Goal: Complete application form

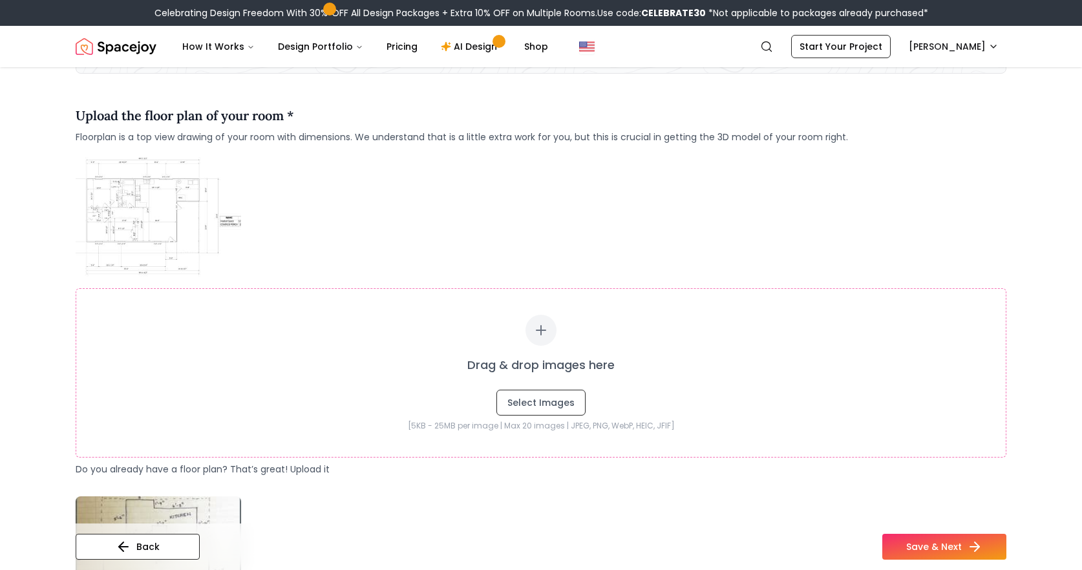
scroll to position [141, 0]
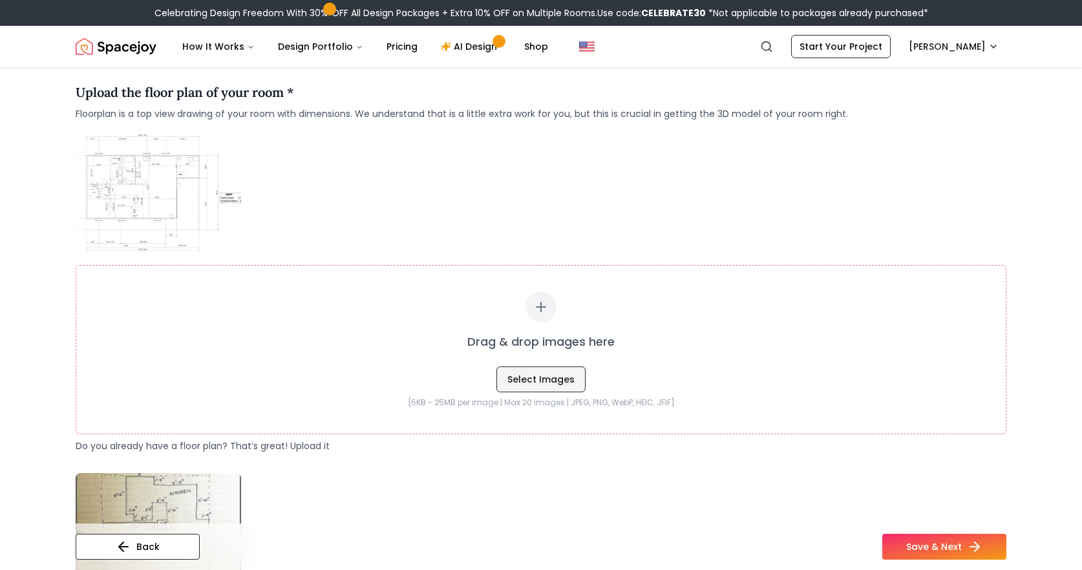
click at [562, 386] on button "Select Images" at bounding box center [541, 380] width 89 height 26
click at [497, 224] on div "Drag & drop images here Select Images [5KB - 25MB per image | Max 20 images | J…" at bounding box center [541, 292] width 931 height 322
click at [510, 386] on button "Select Images" at bounding box center [541, 380] width 89 height 26
type input "**********"
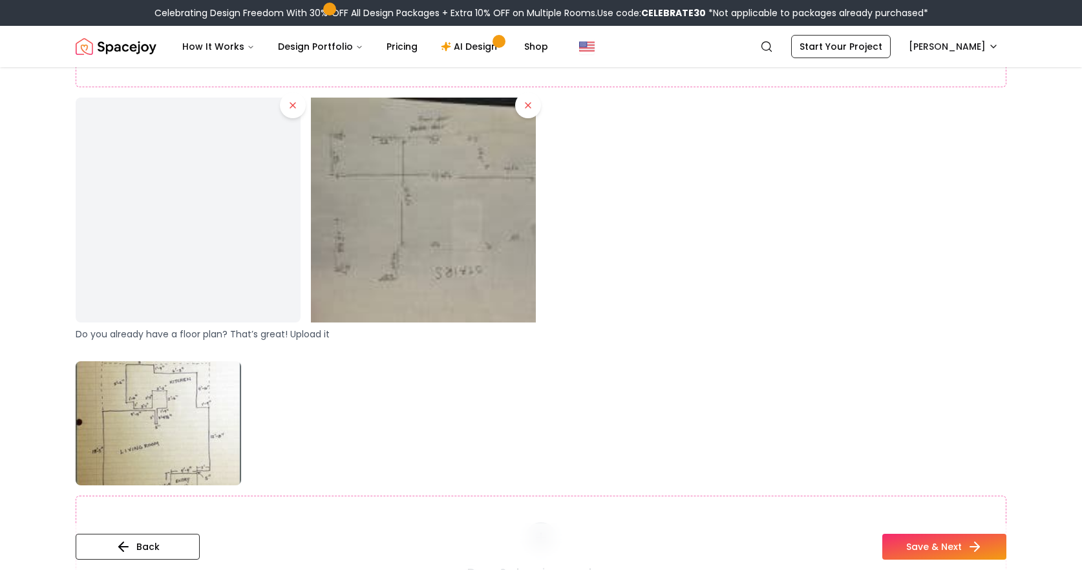
scroll to position [420, 0]
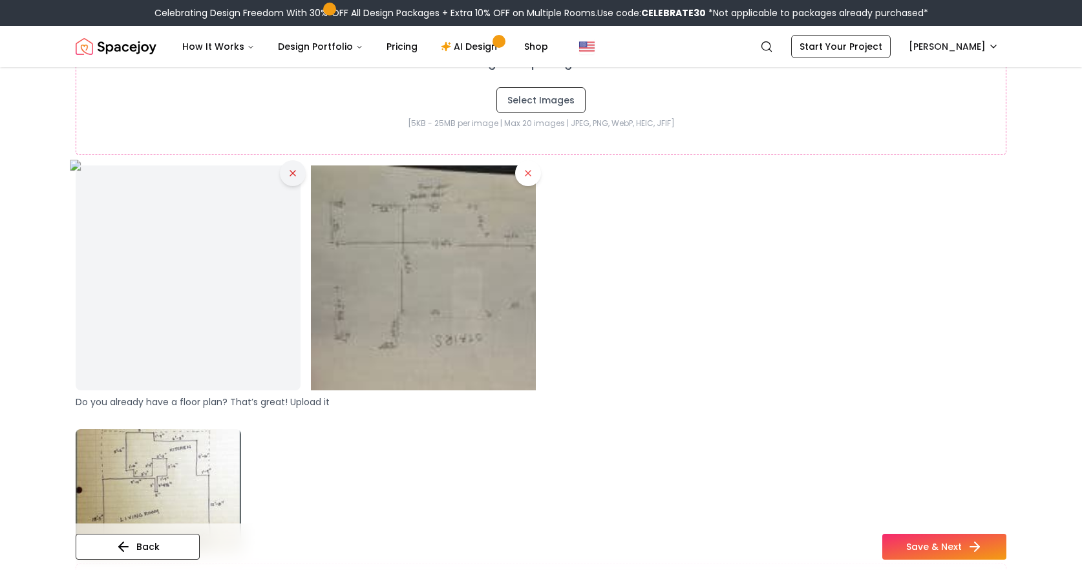
click at [293, 177] on icon at bounding box center [293, 173] width 10 height 10
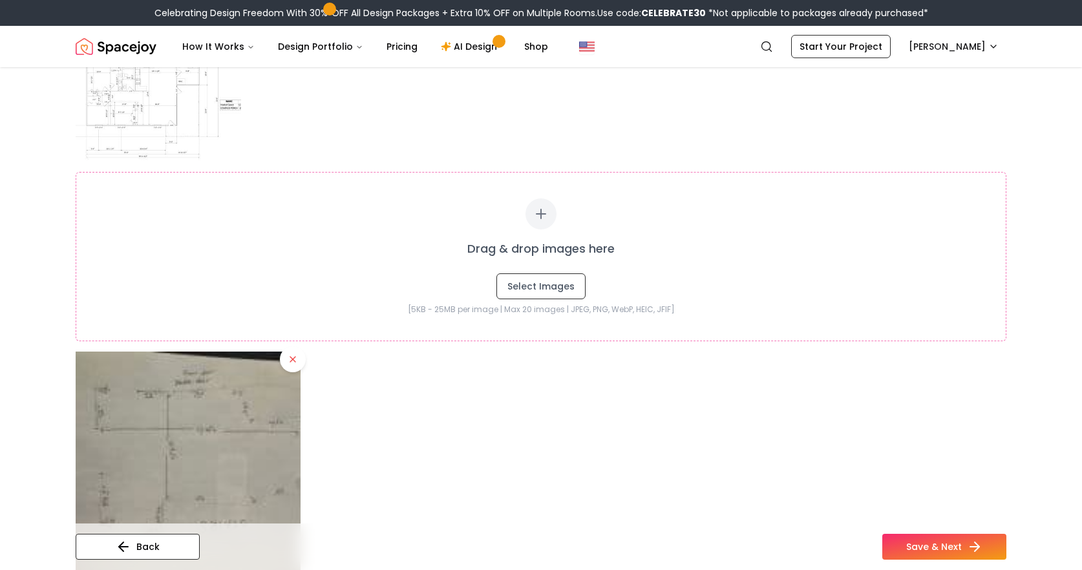
scroll to position [391, 0]
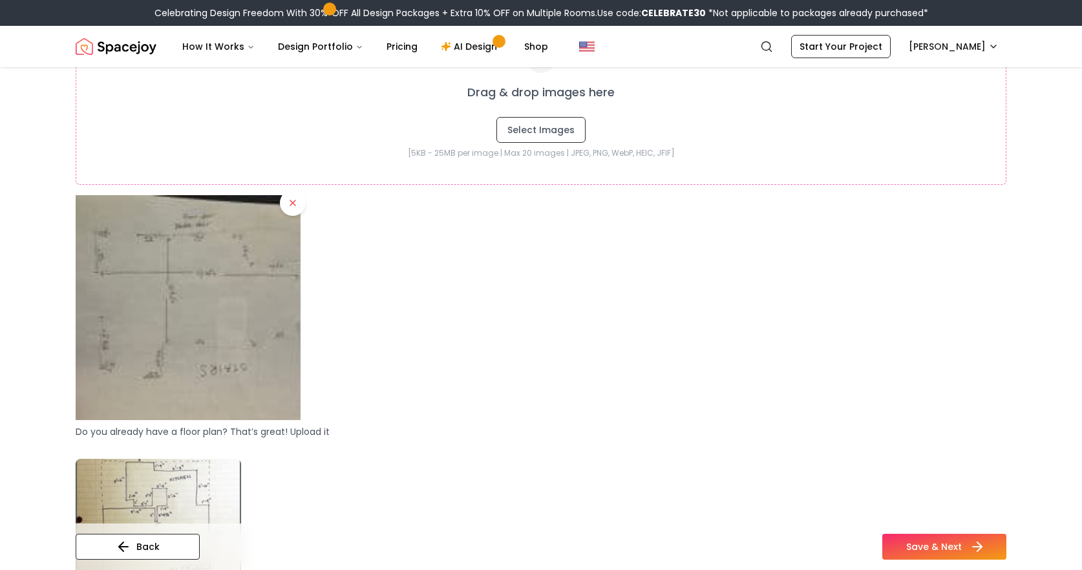
click at [929, 541] on button "Save & Next" at bounding box center [945, 547] width 124 height 26
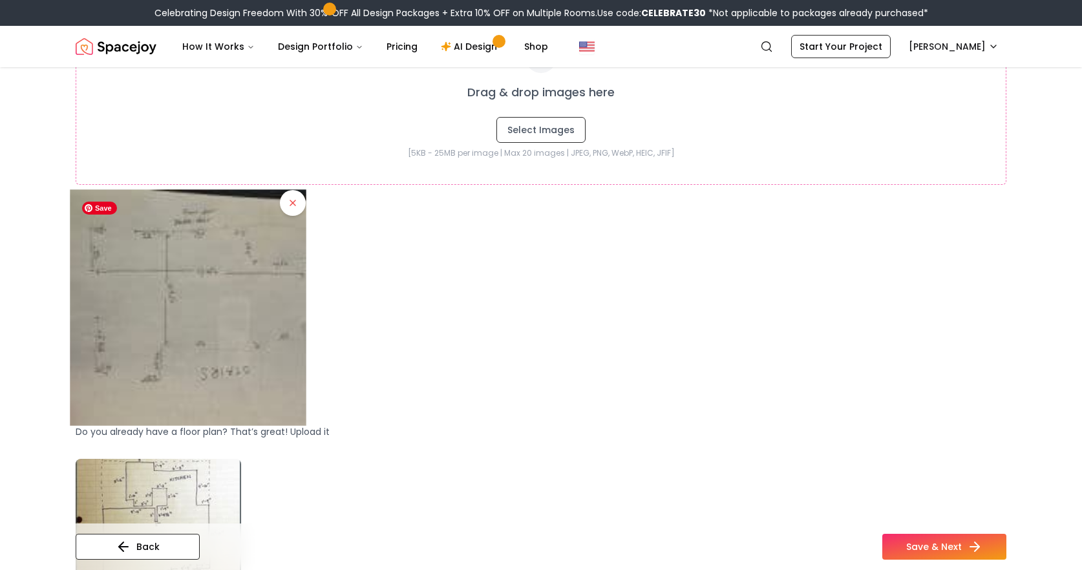
click at [195, 353] on img at bounding box center [188, 307] width 236 height 236
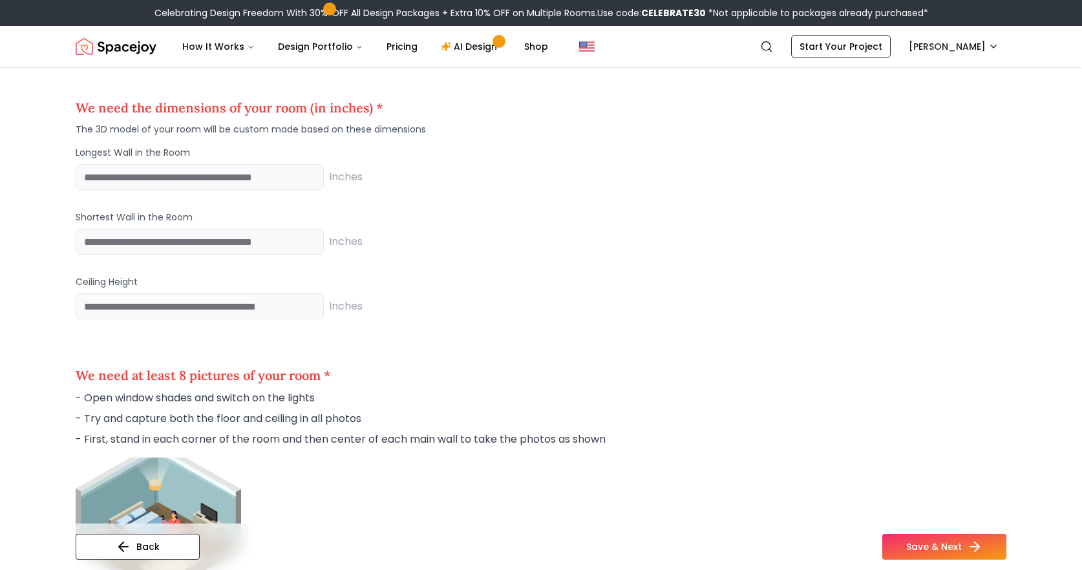
scroll to position [1149, 0]
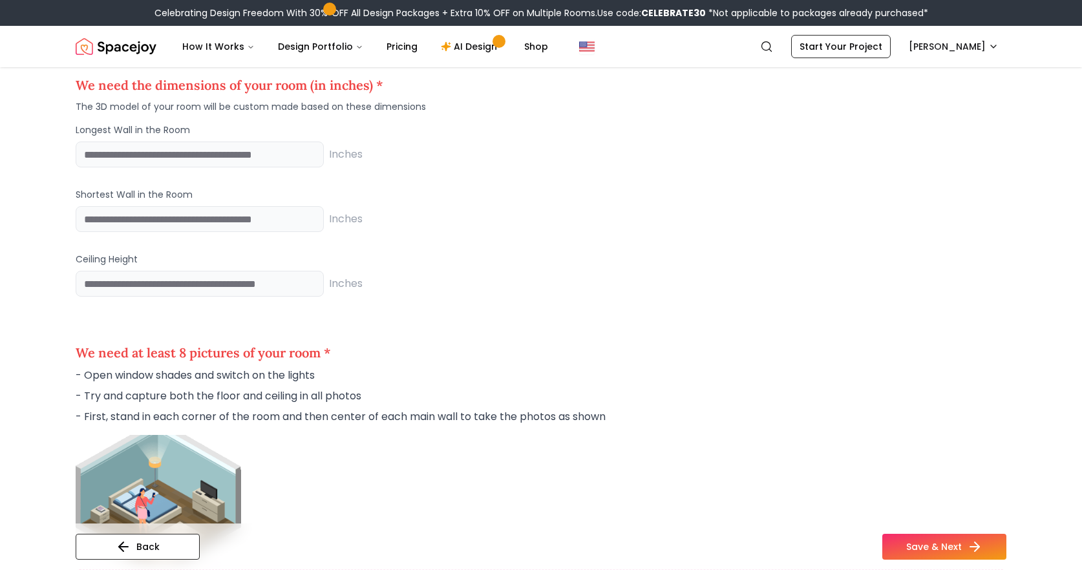
click at [211, 138] on div "Longest Wall in the Room Inches" at bounding box center [541, 146] width 931 height 44
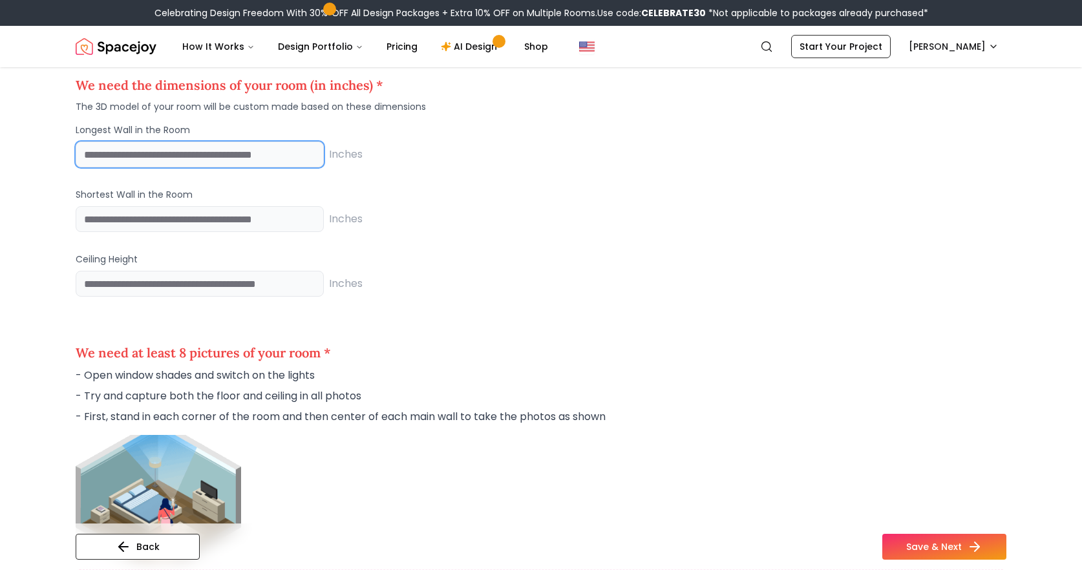
click at [201, 156] on input "number" at bounding box center [200, 155] width 248 height 26
type input "**"
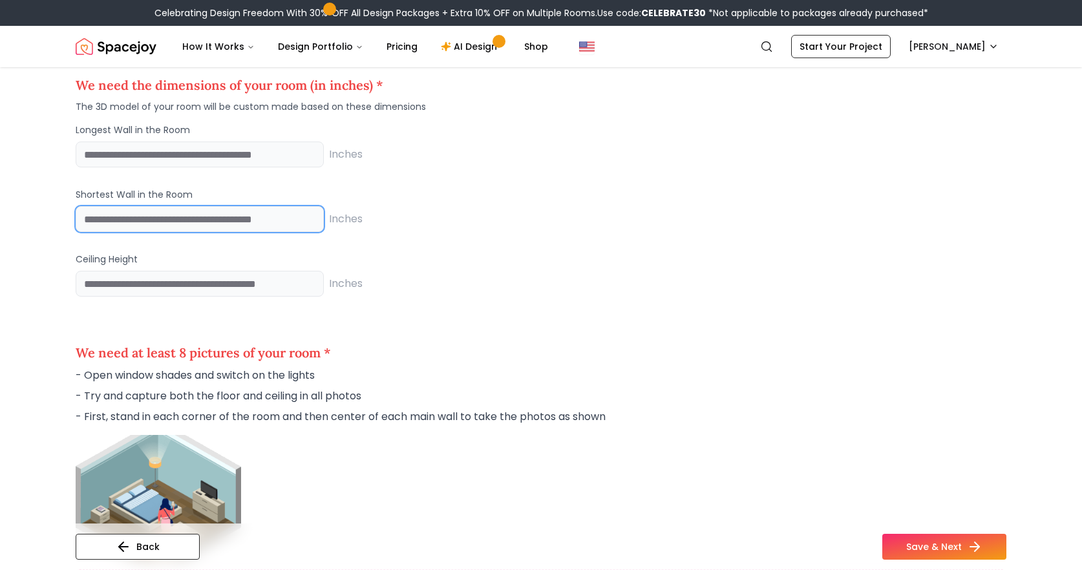
click at [221, 210] on input "number" at bounding box center [200, 219] width 248 height 26
type input "**"
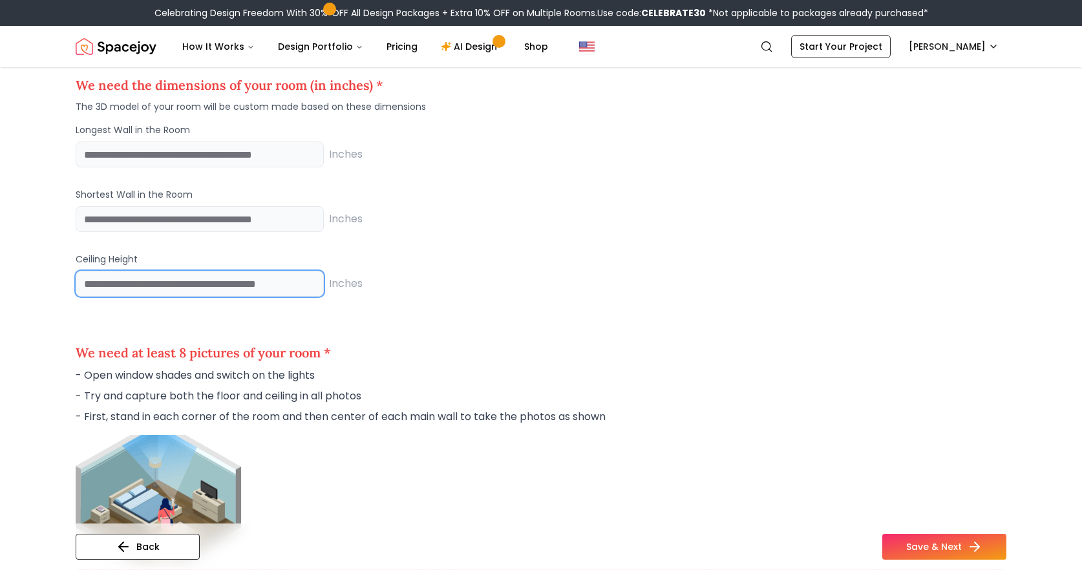
click at [206, 286] on input "number" at bounding box center [200, 284] width 248 height 26
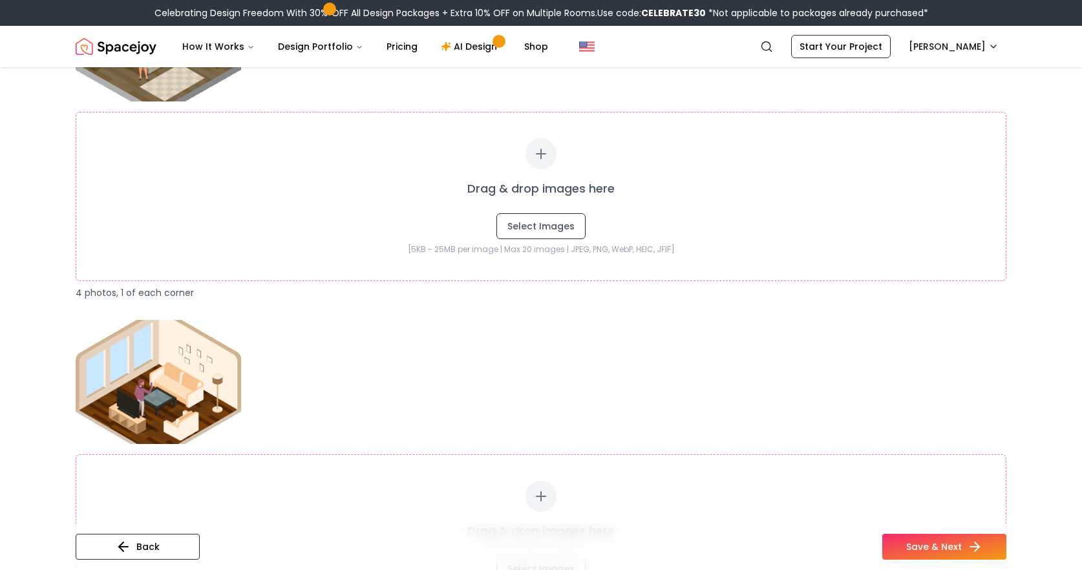
scroll to position [1606, 0]
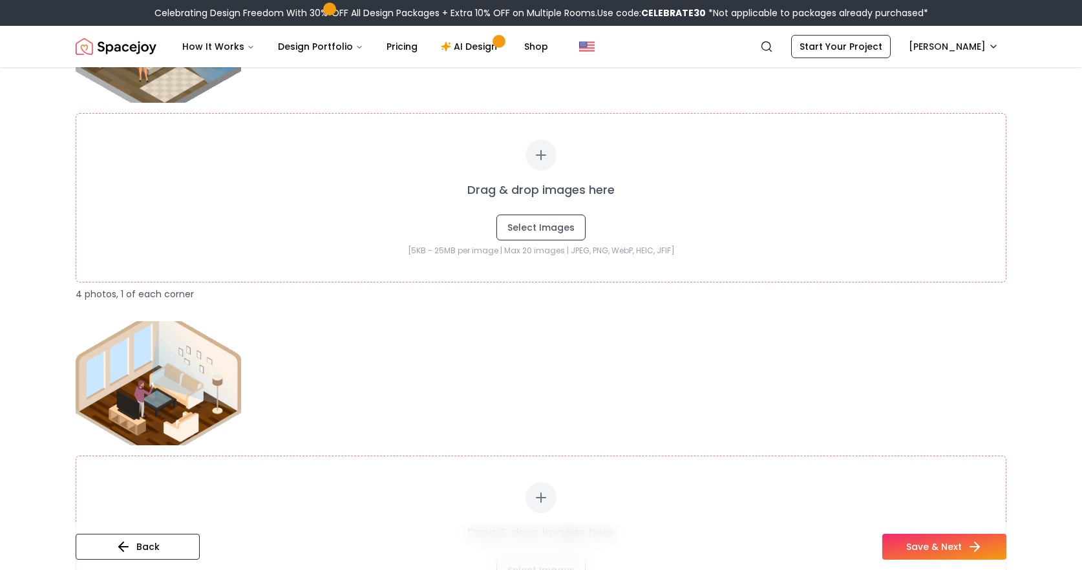
type input "**"
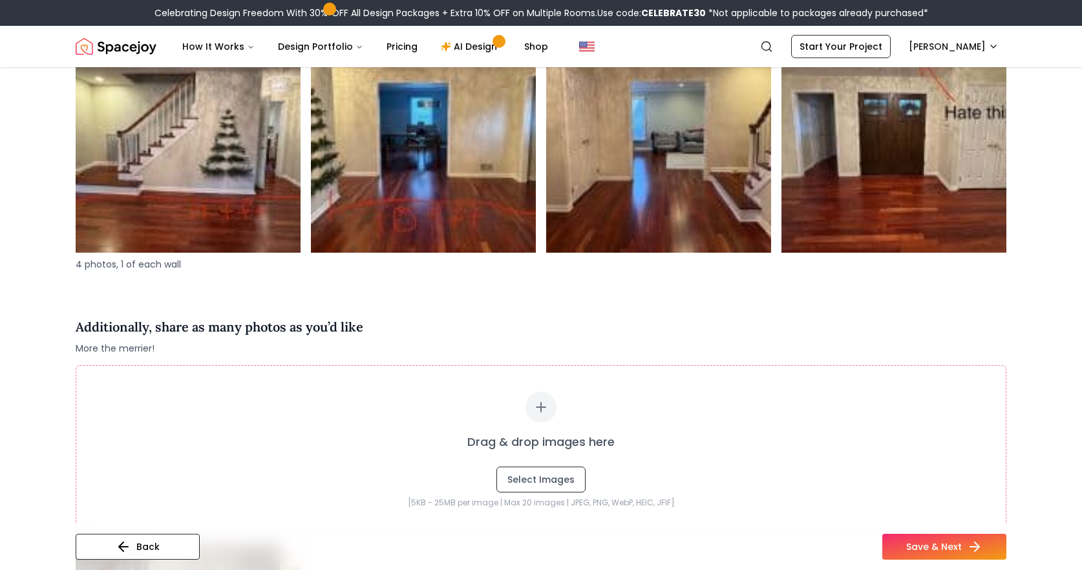
scroll to position [2806, 0]
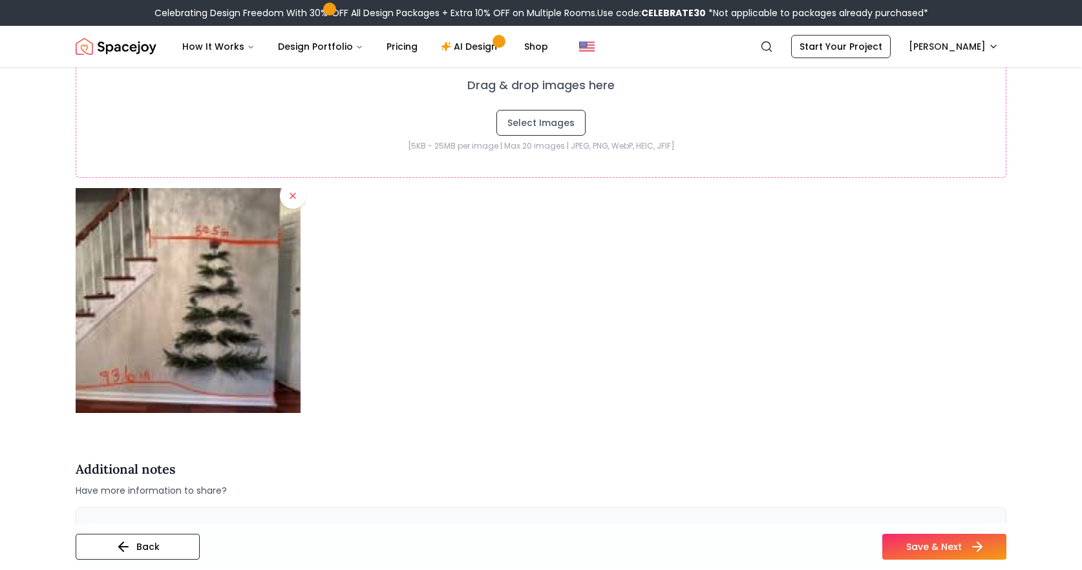
click at [933, 545] on button "Save & Next" at bounding box center [945, 547] width 124 height 26
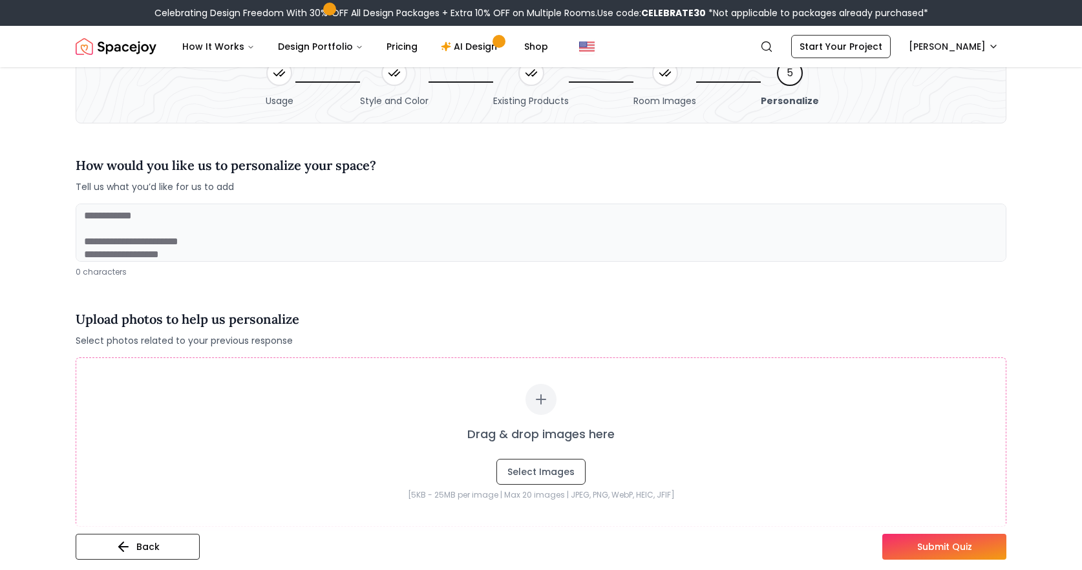
scroll to position [150, 0]
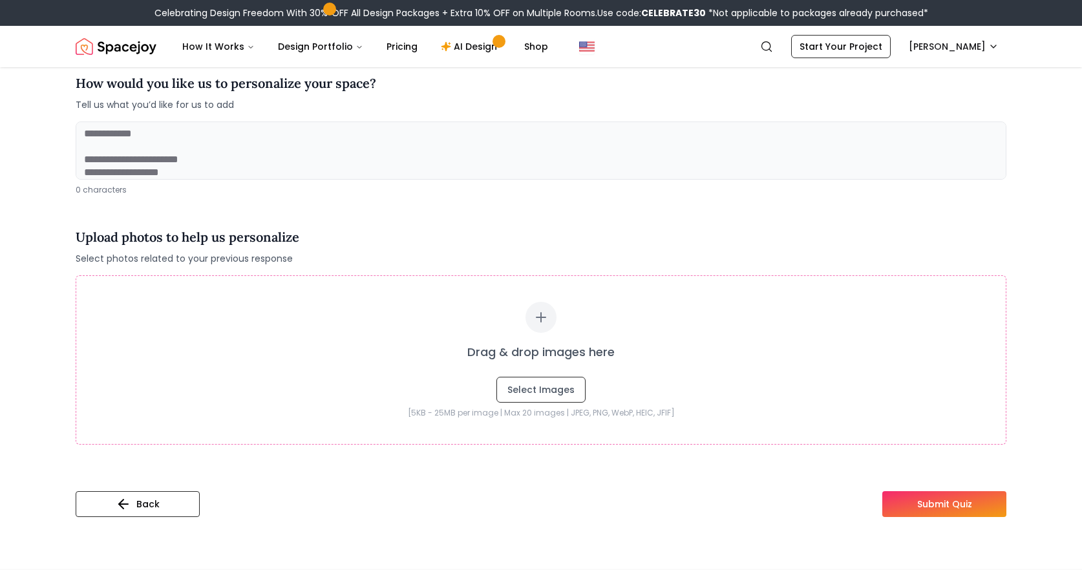
click at [413, 169] on textarea at bounding box center [541, 151] width 931 height 58
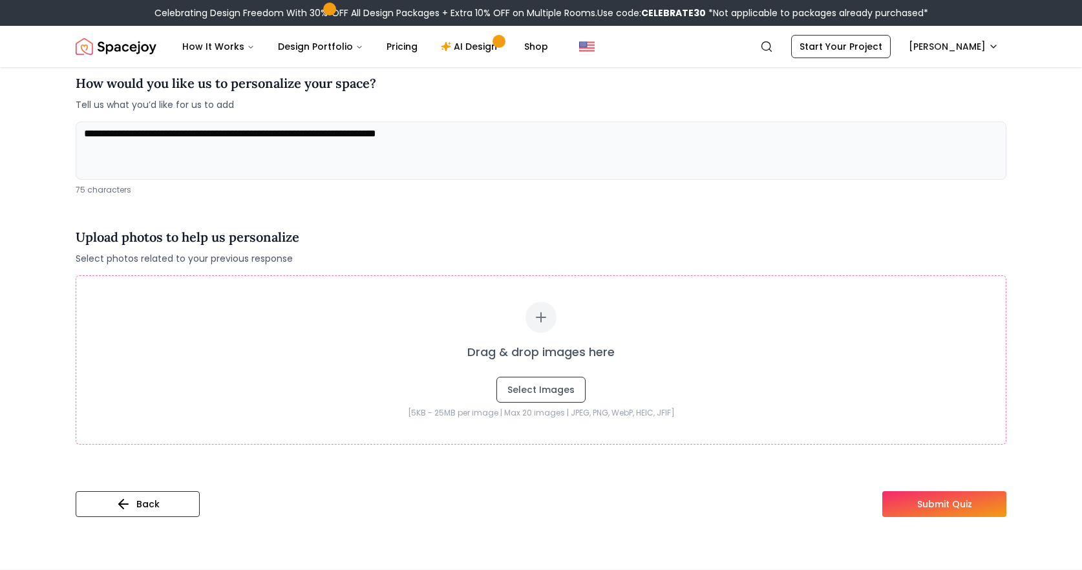
type textarea "**********"
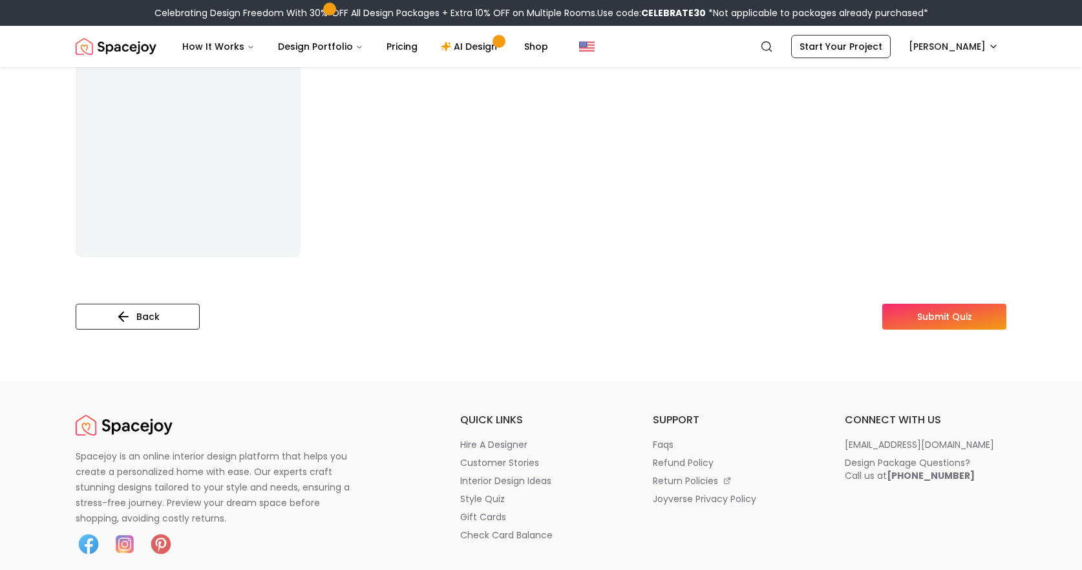
scroll to position [610, 0]
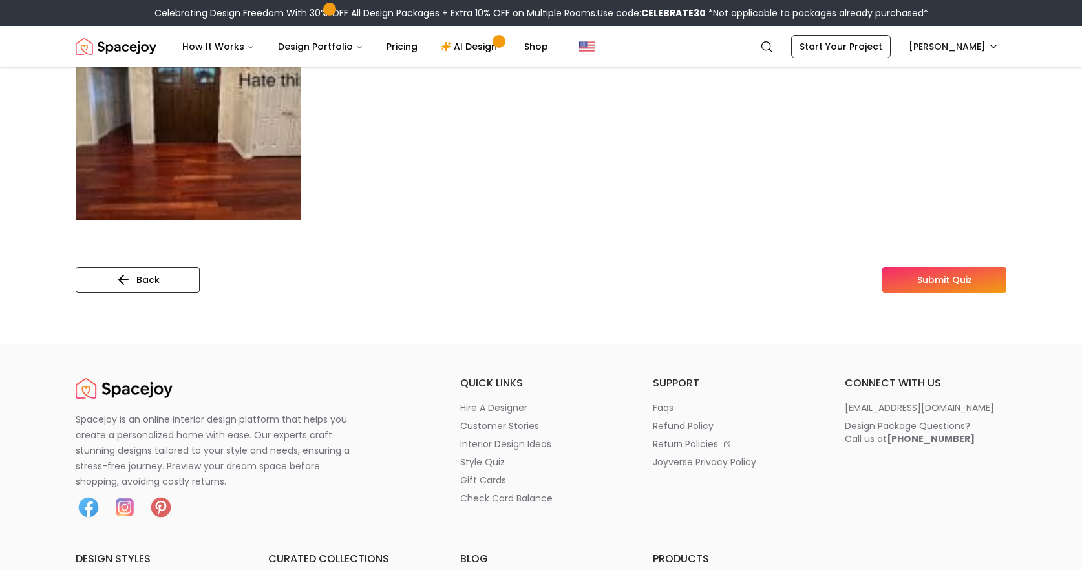
click at [934, 284] on button "Submit Quiz" at bounding box center [945, 280] width 124 height 26
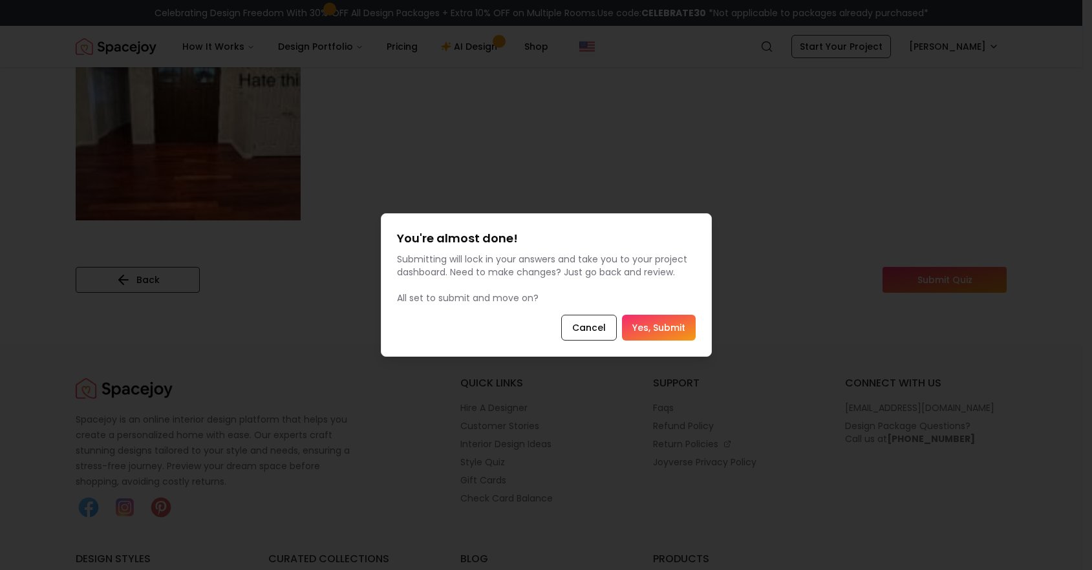
click at [672, 326] on button "Yes, Submit" at bounding box center [659, 328] width 74 height 26
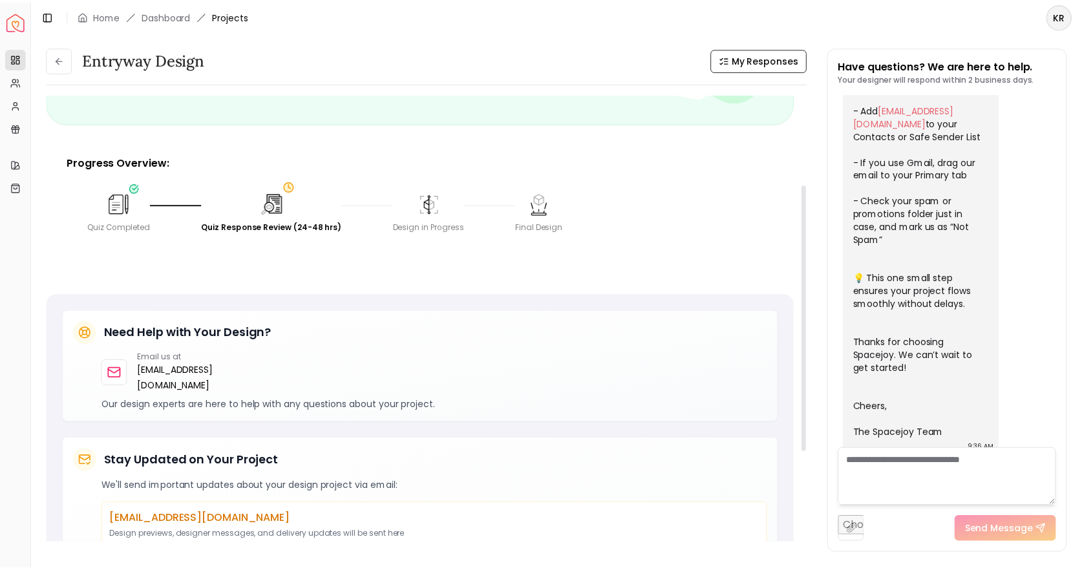
scroll to position [321, 0]
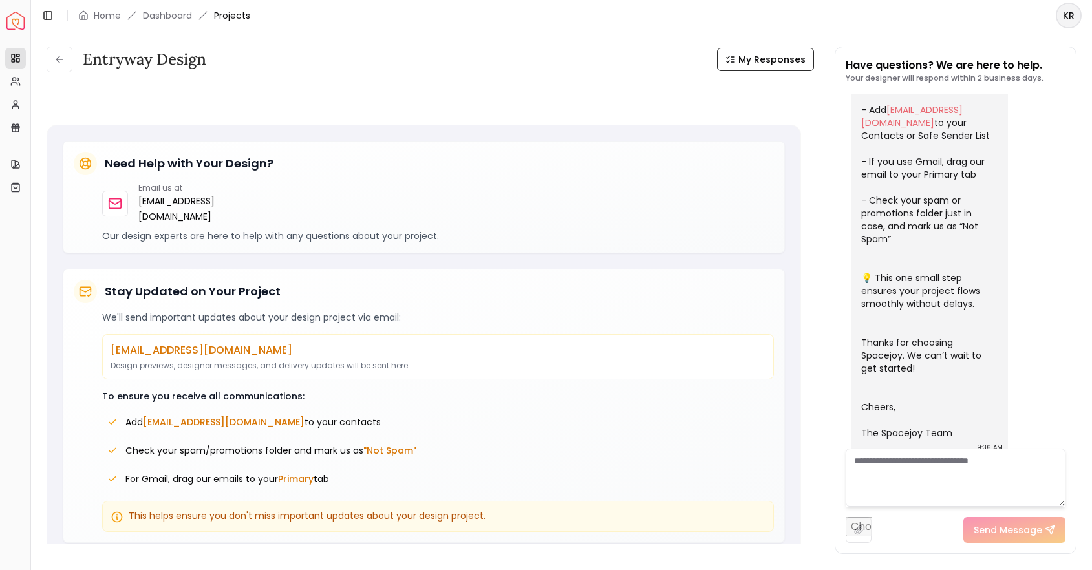
click at [22, 25] on img "Spacejoy" at bounding box center [15, 21] width 18 height 18
